Goal: Transaction & Acquisition: Register for event/course

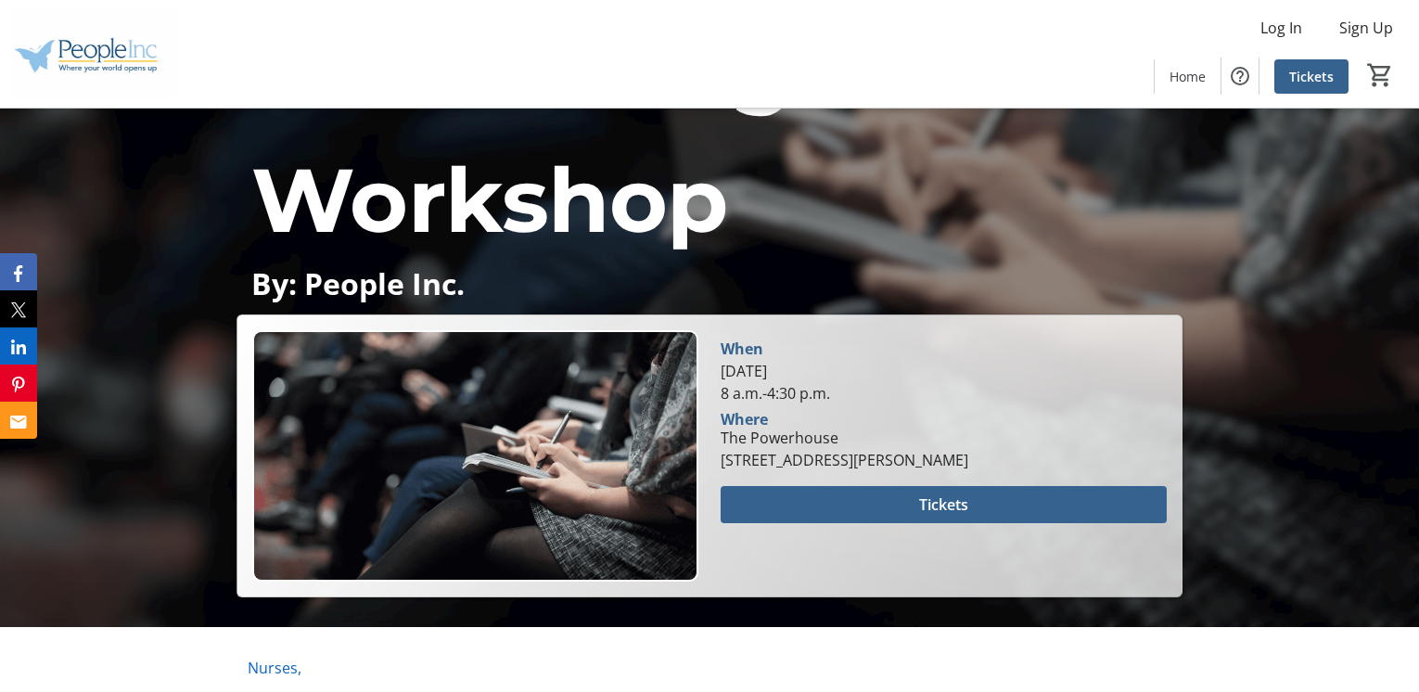
scroll to position [371, 0]
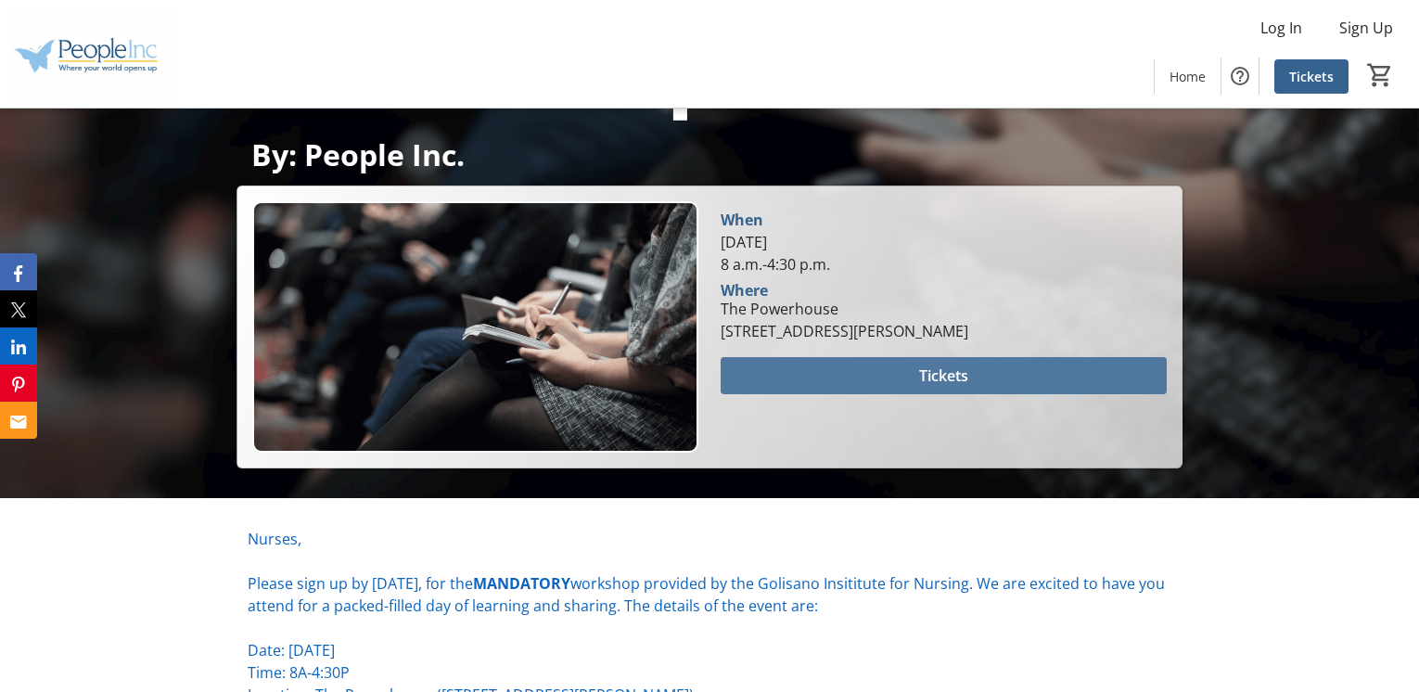
click at [967, 370] on span "Tickets" at bounding box center [943, 375] width 49 height 22
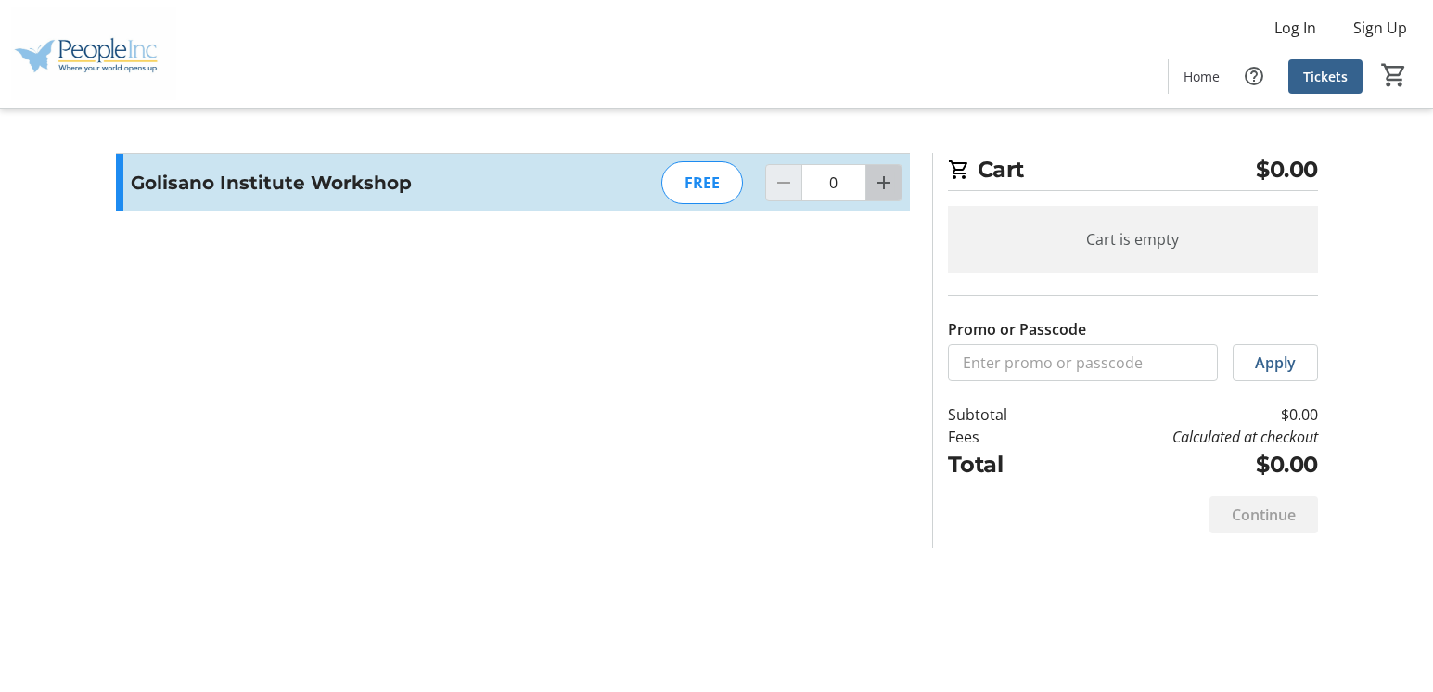
click at [882, 172] on mat-icon "Increment by one" at bounding box center [884, 183] width 22 height 22
type input "1"
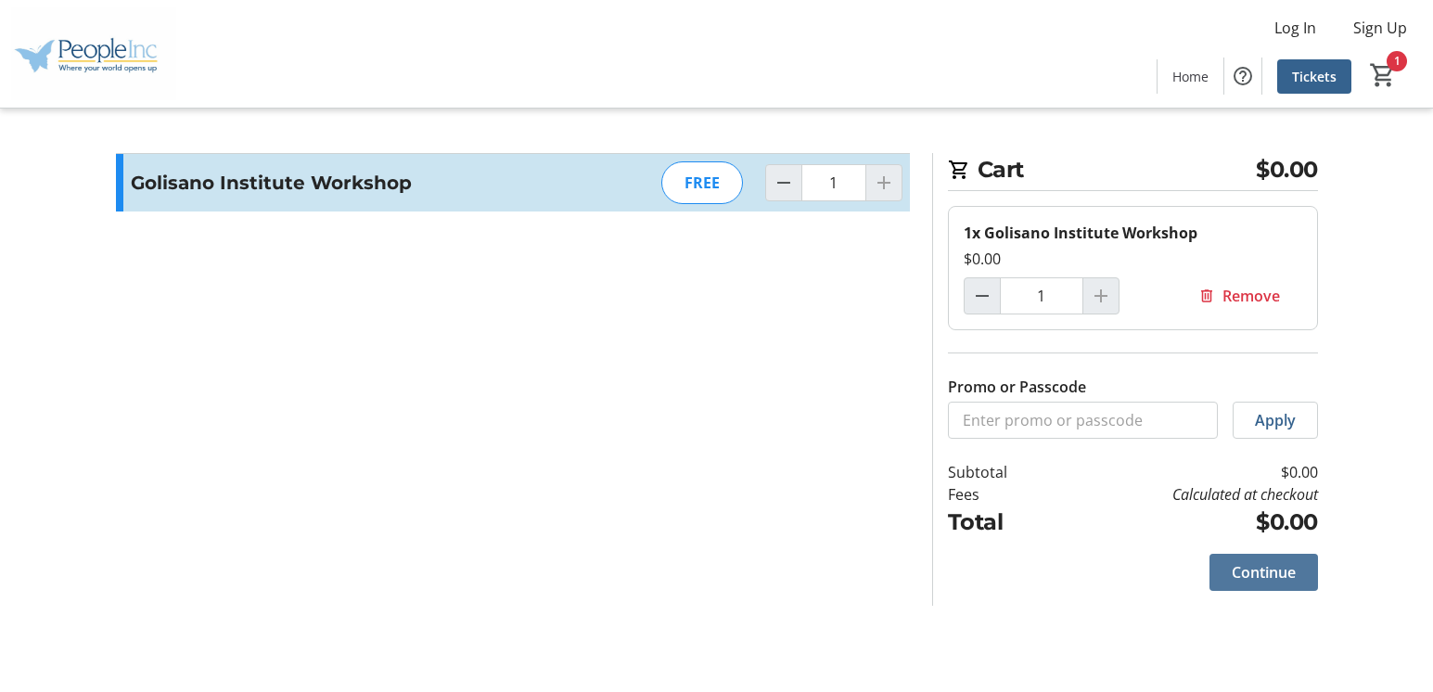
click at [1284, 570] on span "Continue" at bounding box center [1264, 572] width 64 height 22
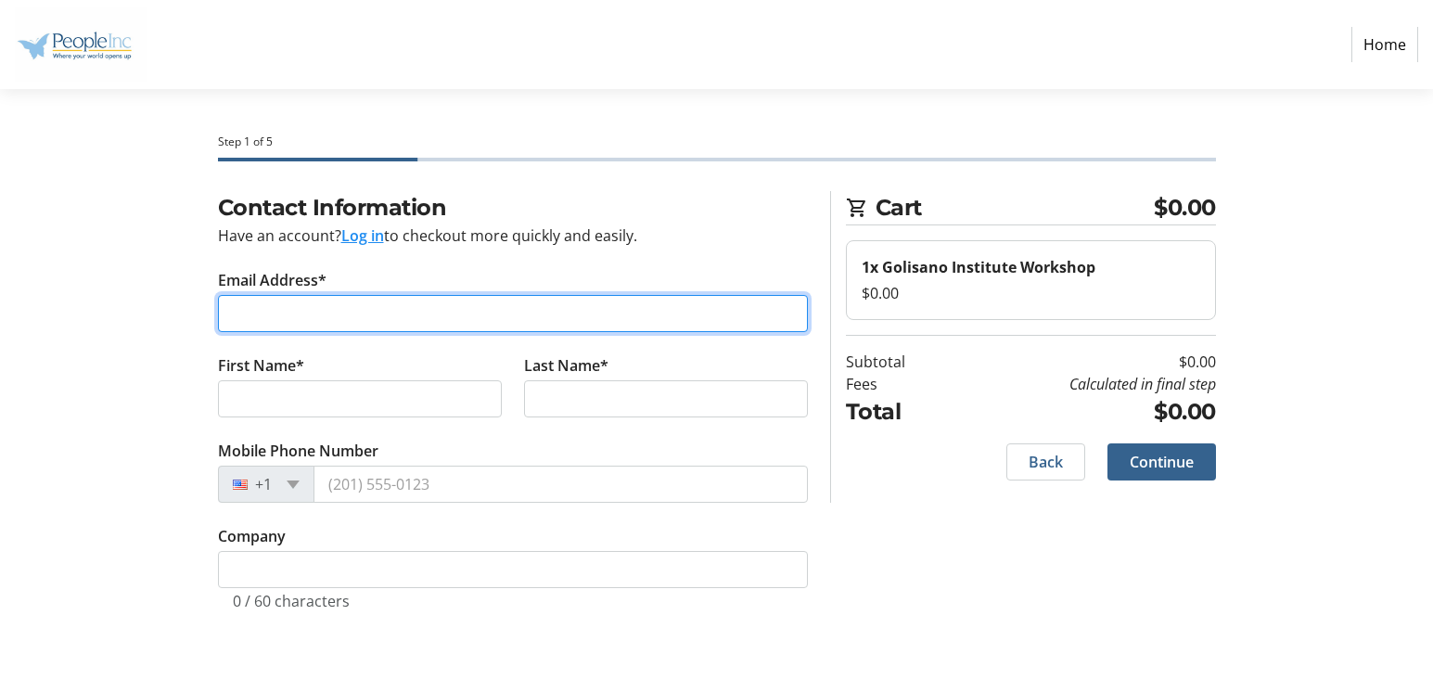
drag, startPoint x: 489, startPoint y: 305, endPoint x: 477, endPoint y: 322, distance: 20.6
click at [480, 312] on input "Email Address*" at bounding box center [513, 313] width 590 height 37
type input "[EMAIL_ADDRESS][DOMAIN_NAME]"
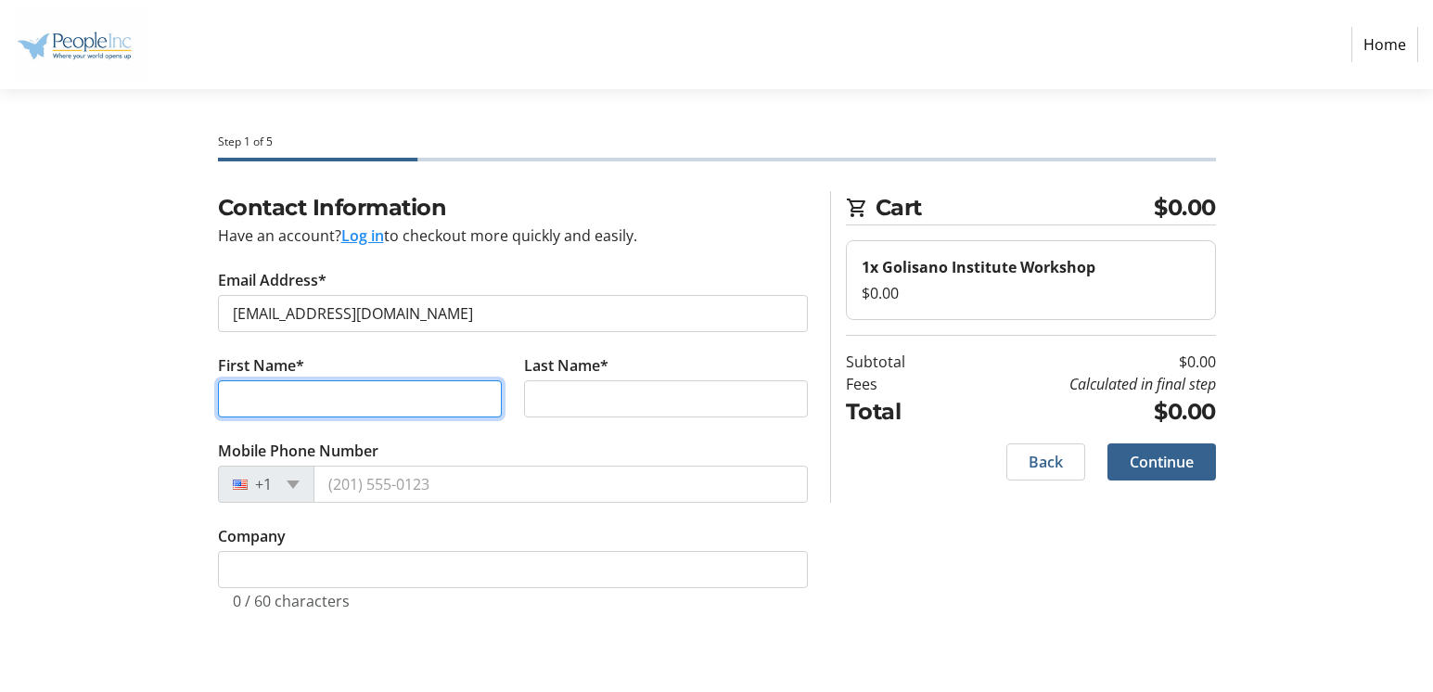
type input "[PERSON_NAME]"
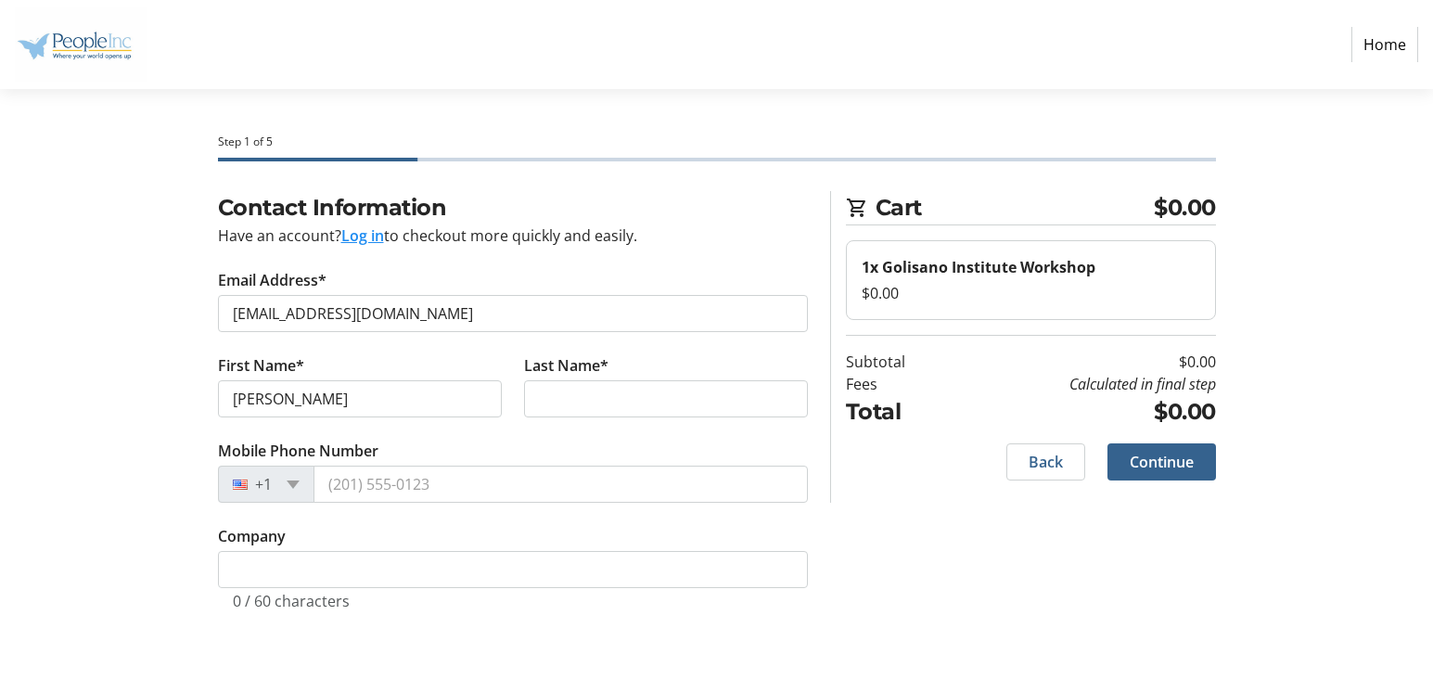
type input "Ragau"
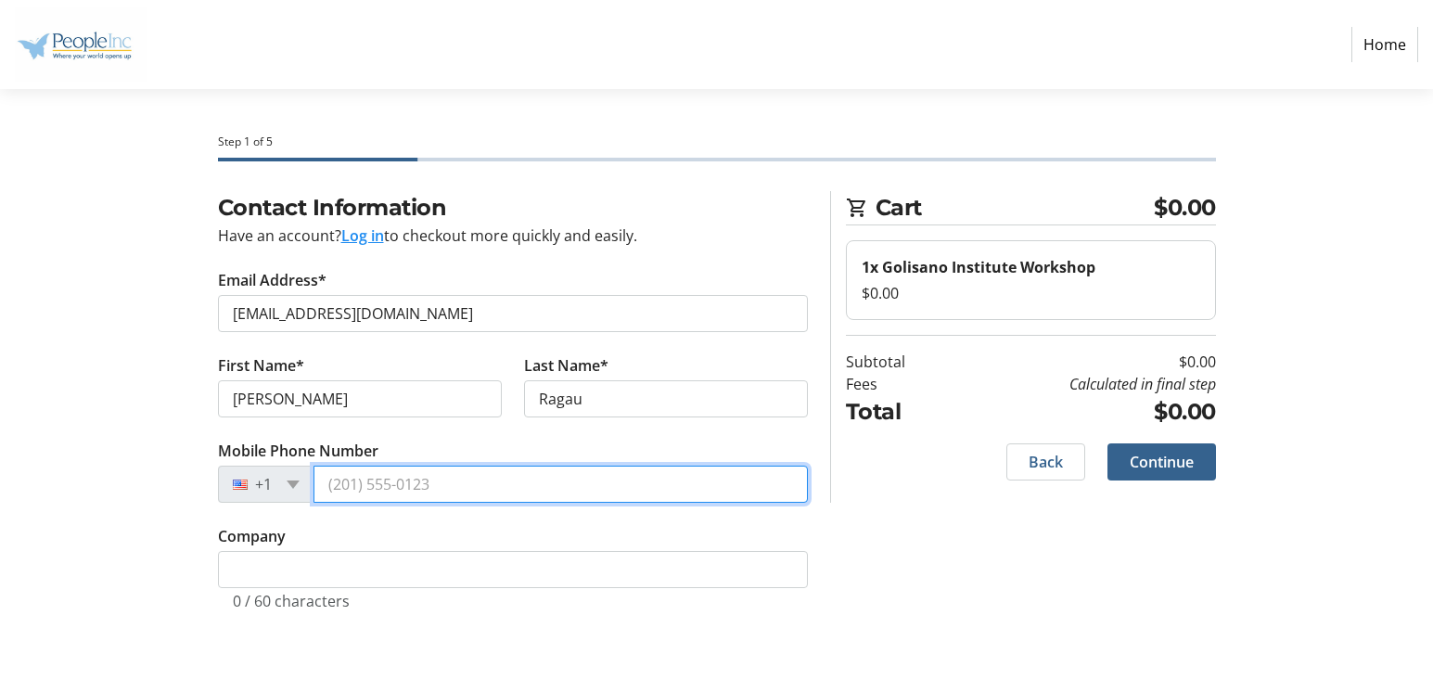
type input "[PHONE_NUMBER]"
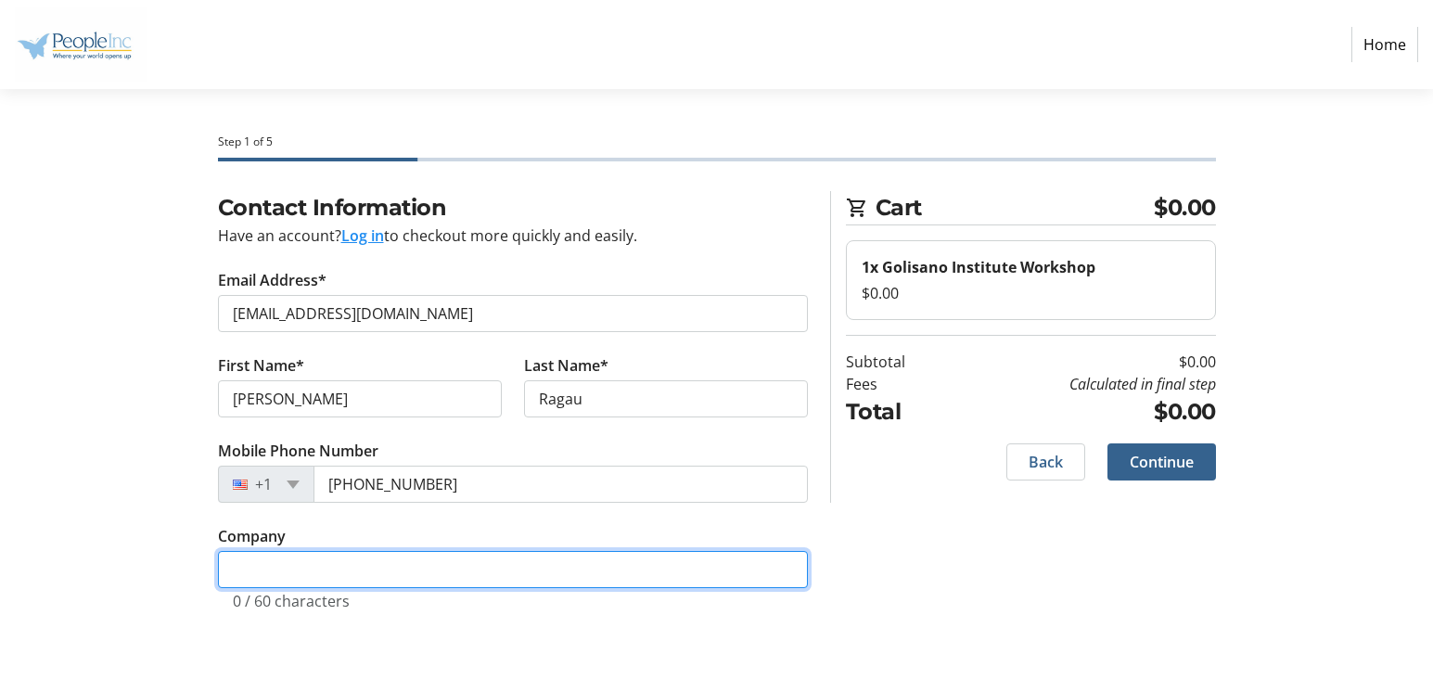
type input "People-Inc"
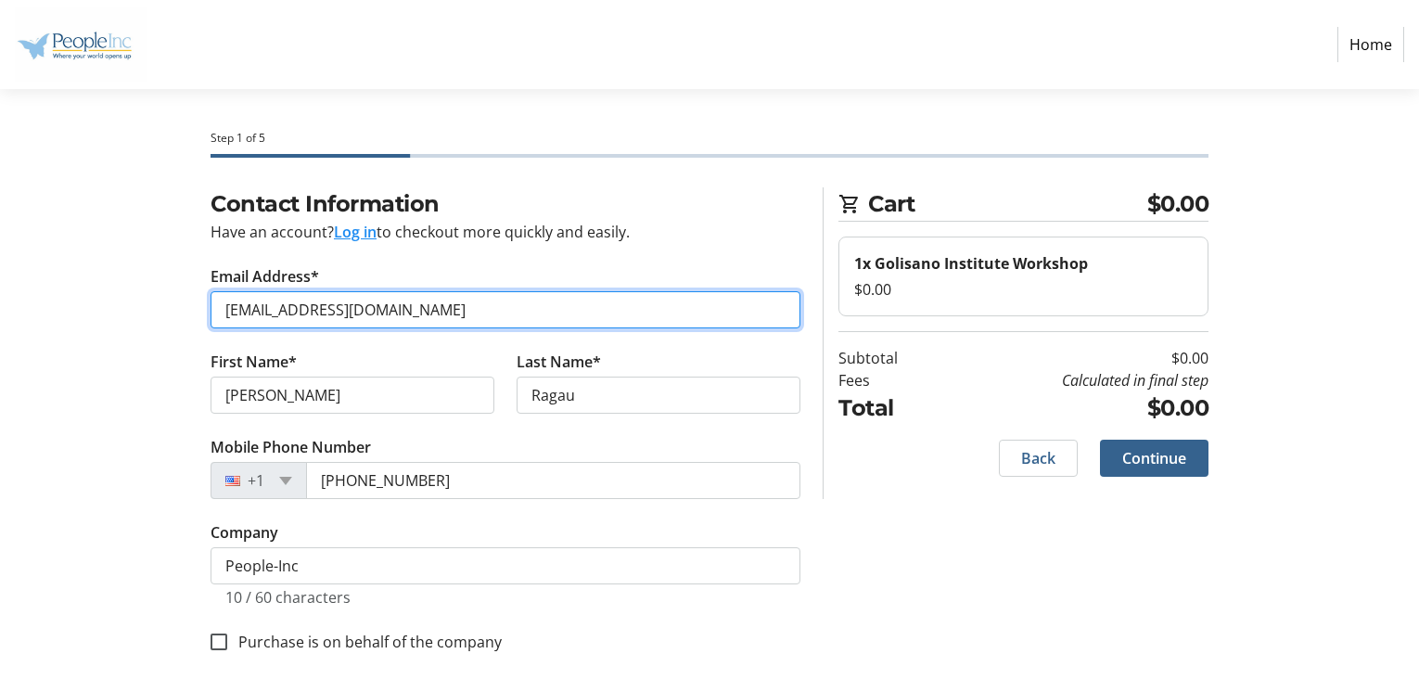
scroll to position [9, 0]
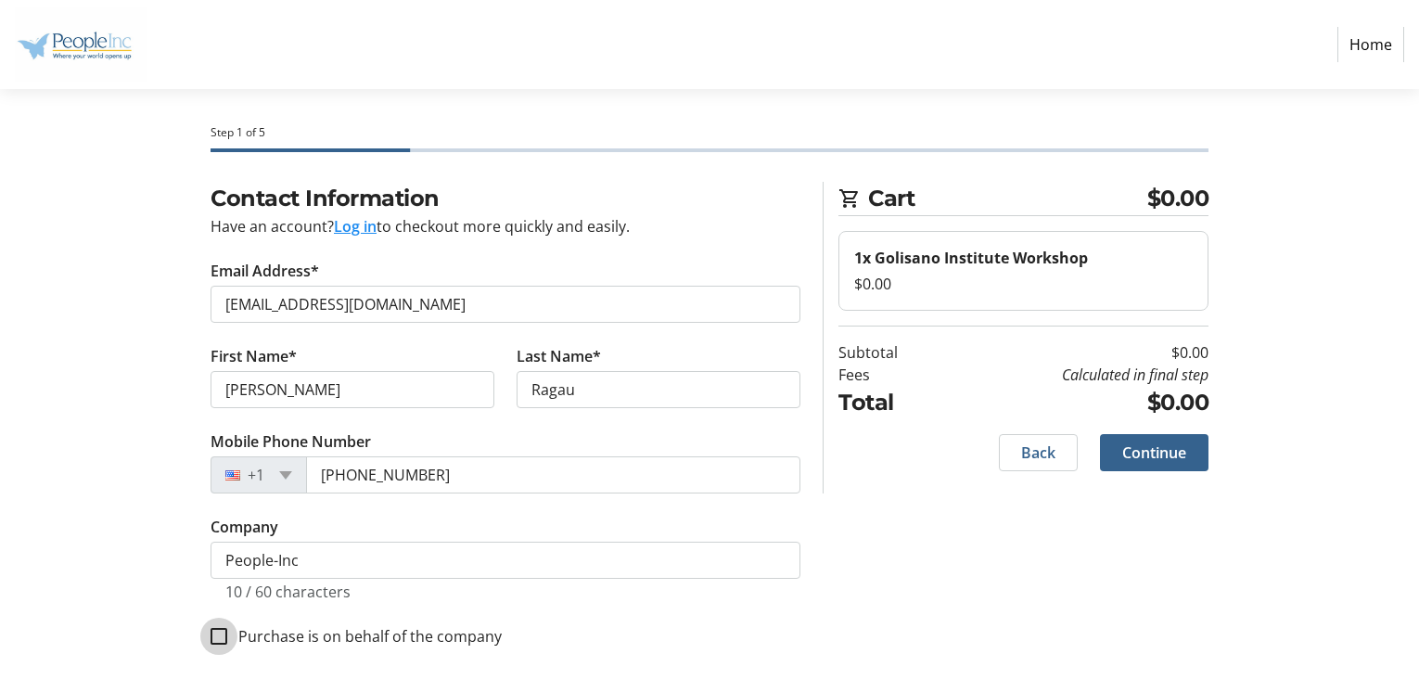
click at [212, 636] on input "Purchase is on behalf of the company" at bounding box center [219, 636] width 17 height 17
checkbox input "true"
click at [1156, 450] on span "Continue" at bounding box center [1154, 452] width 64 height 22
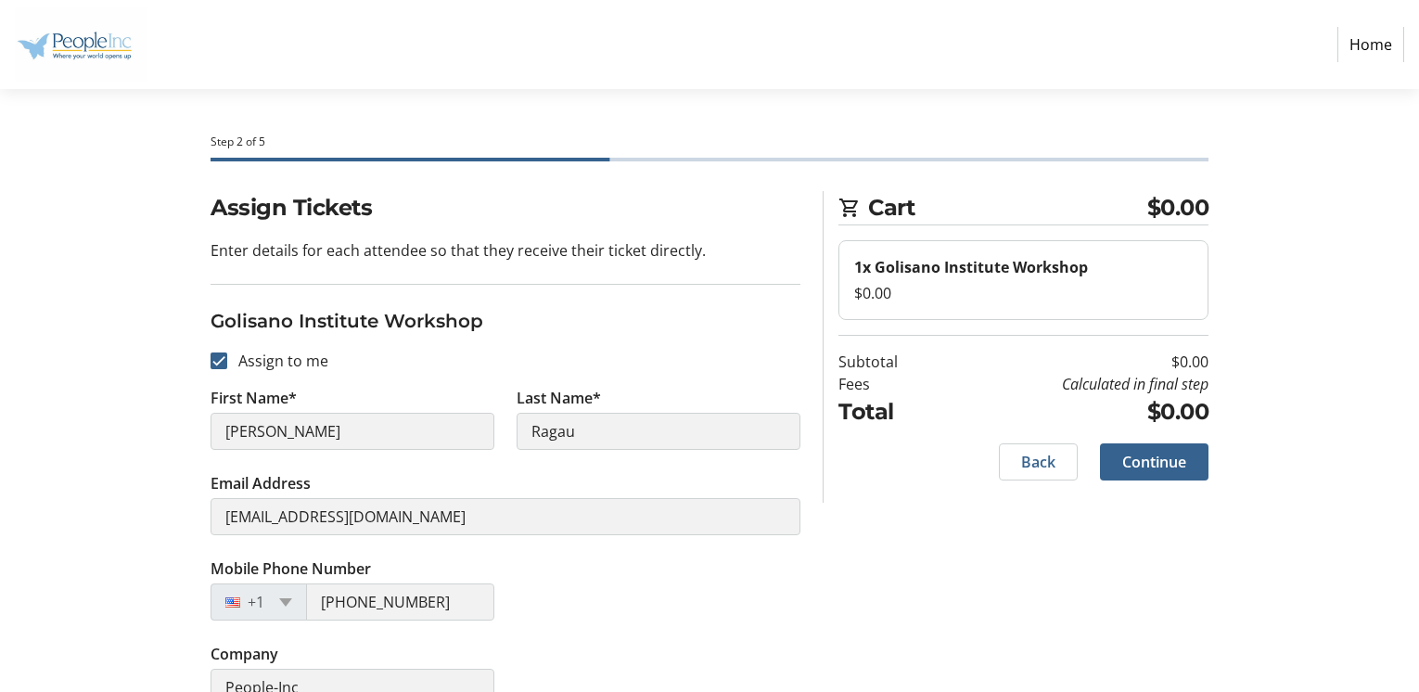
scroll to position [36, 0]
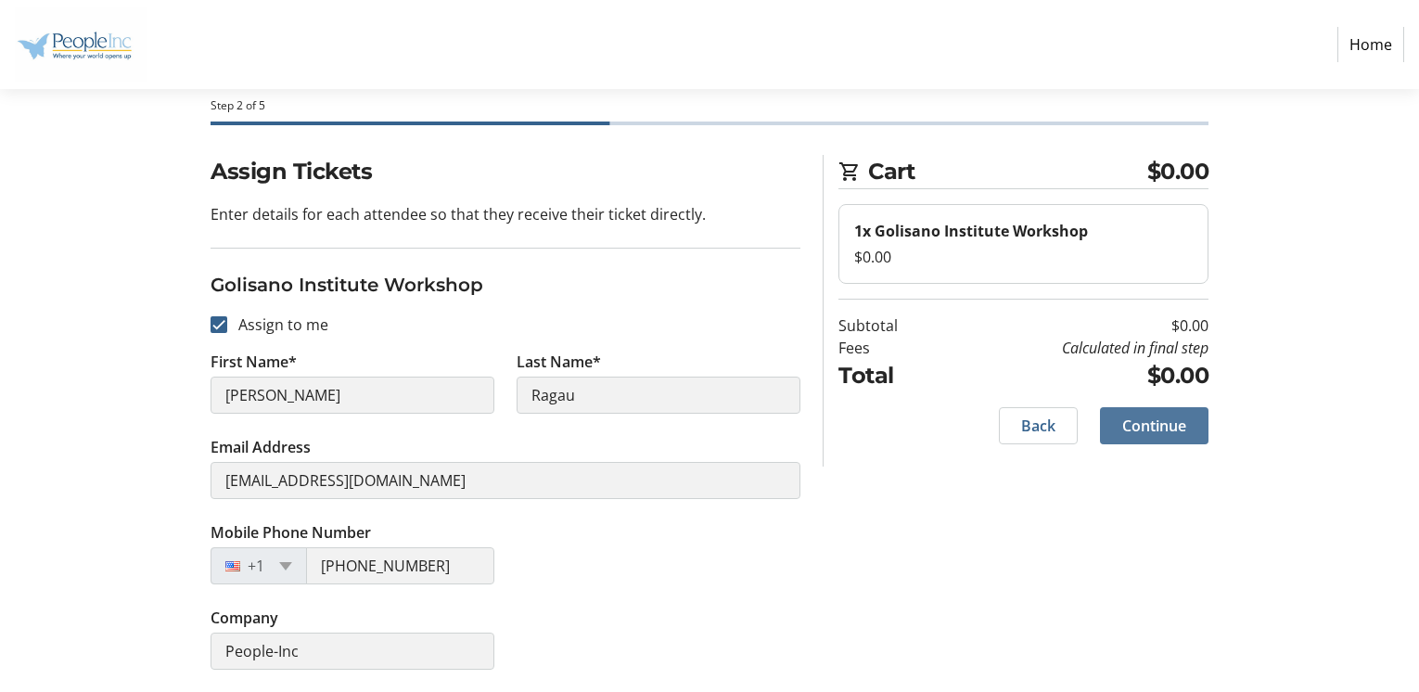
click at [1169, 421] on span "Continue" at bounding box center [1154, 426] width 64 height 22
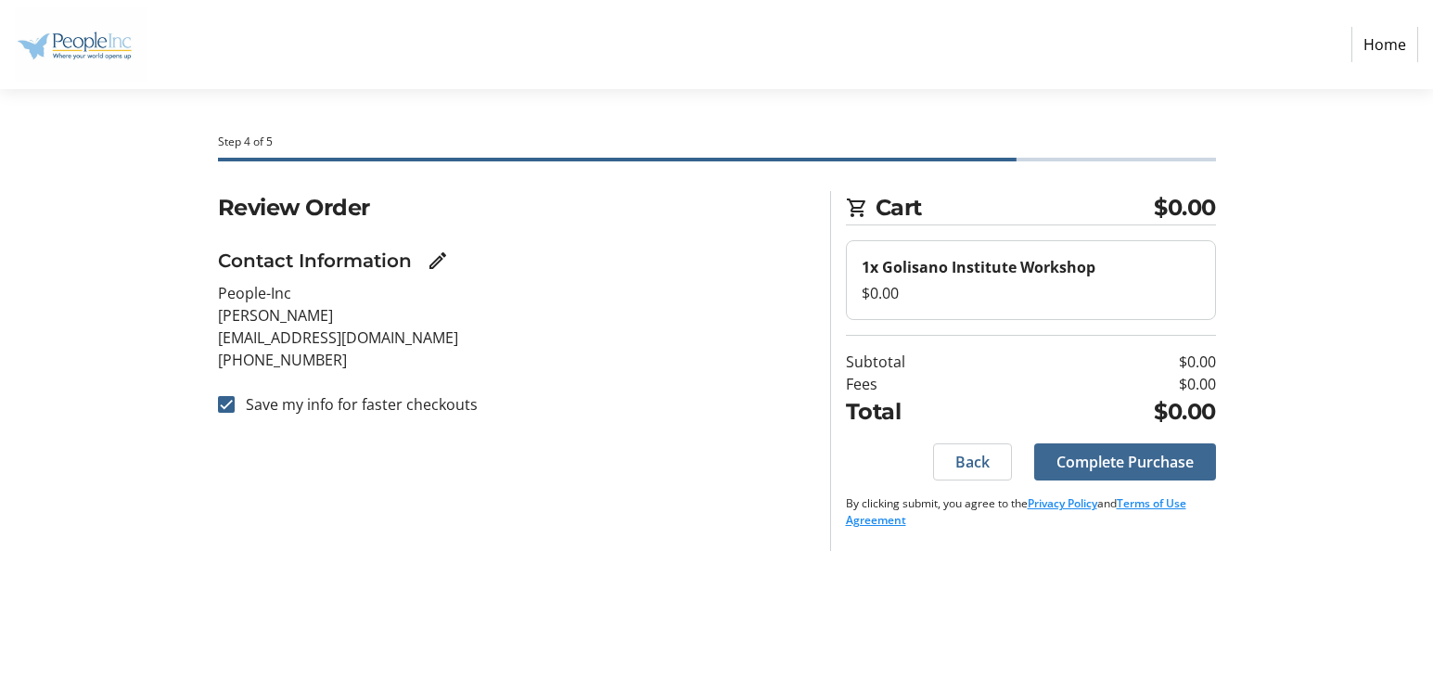
click at [1137, 455] on span "Complete Purchase" at bounding box center [1124, 462] width 137 height 22
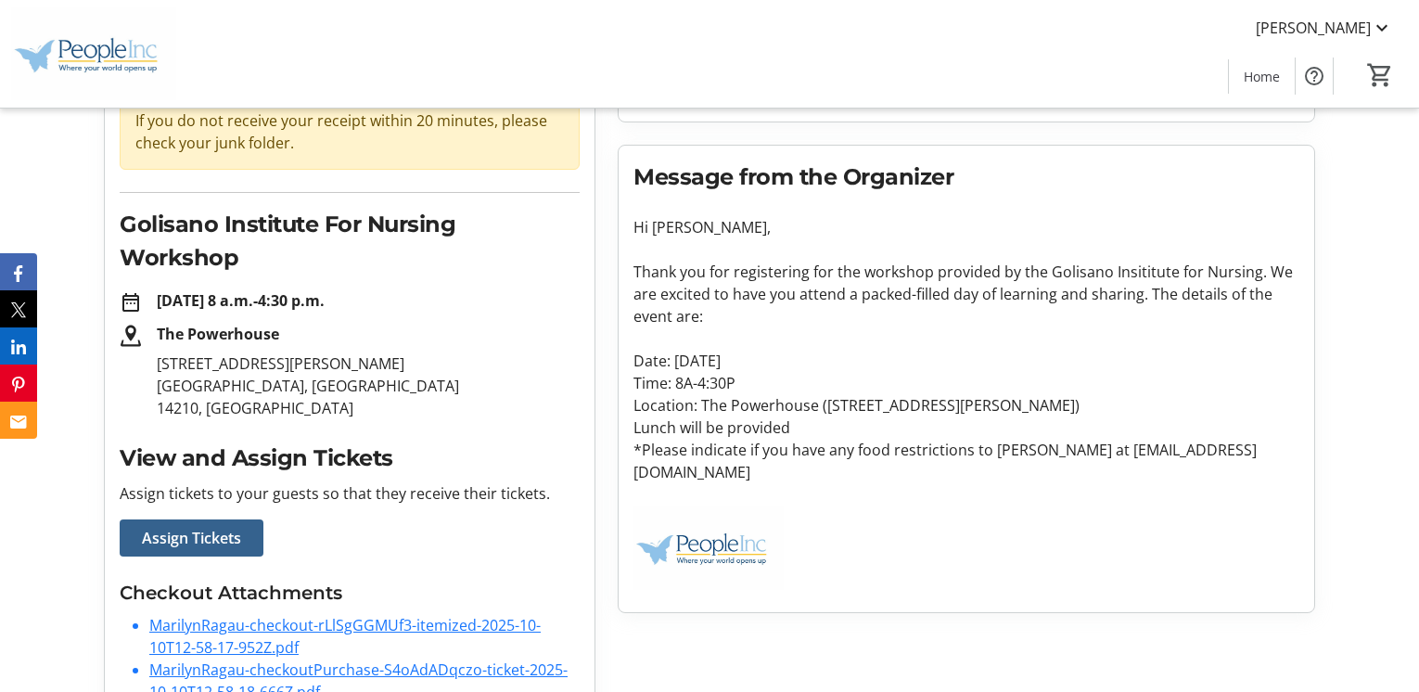
scroll to position [216, 0]
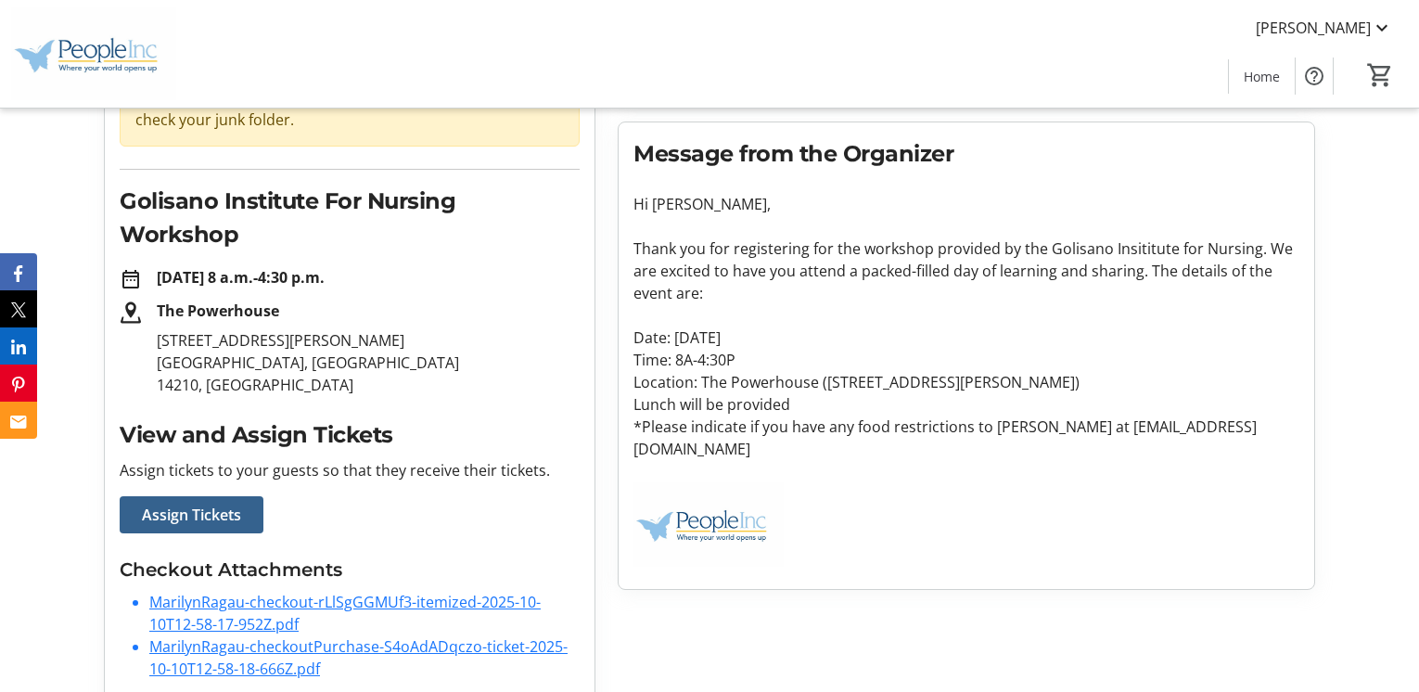
click at [370, 592] on link "MarilynRagau-checkout-rLlSgGGMUf3-itemized-2025-10-10T12-58-17-952Z.pdf" at bounding box center [344, 613] width 391 height 43
